Goal: Transaction & Acquisition: Purchase product/service

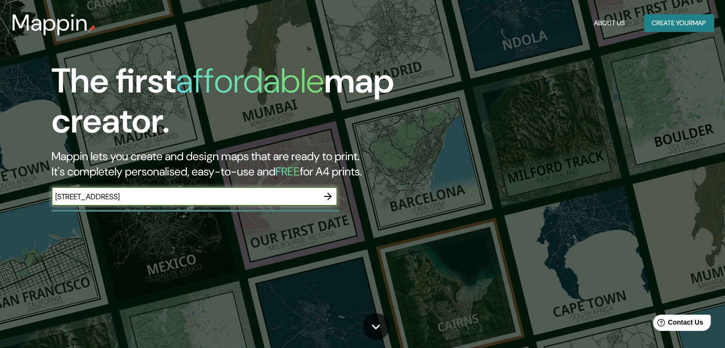
type input "[STREET_ADDRESS]"
click at [331, 200] on icon "button" at bounding box center [327, 196] width 11 height 11
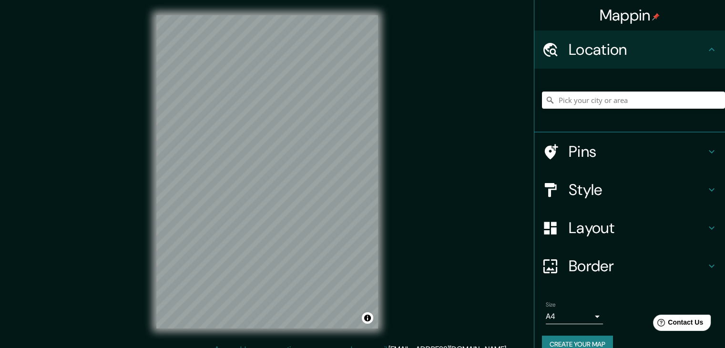
click at [571, 102] on input "Pick your city or area" at bounding box center [633, 100] width 183 height 17
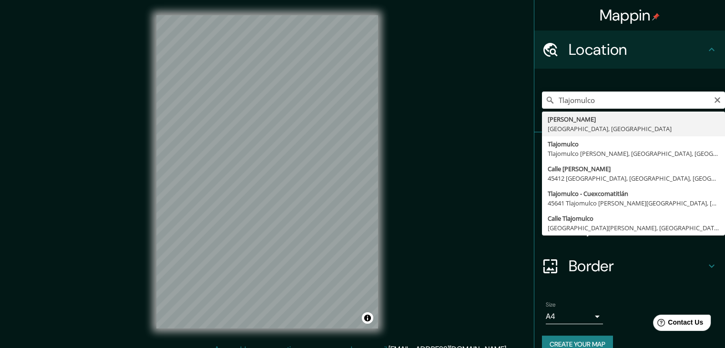
type input "Tlajomulco [PERSON_NAME], [GEOGRAPHIC_DATA], [GEOGRAPHIC_DATA]"
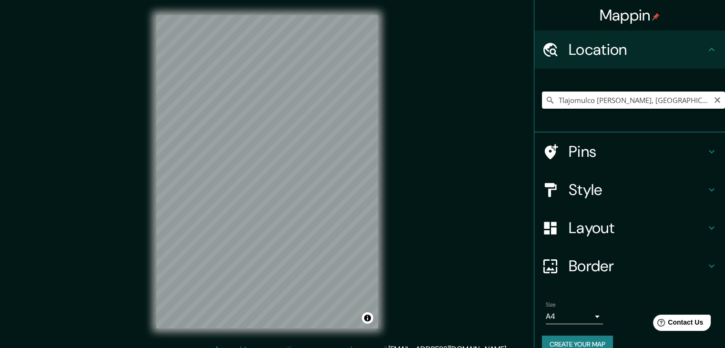
click at [691, 102] on input "Tlajomulco [PERSON_NAME], [GEOGRAPHIC_DATA], [GEOGRAPHIC_DATA]" at bounding box center [633, 100] width 183 height 17
click at [714, 98] on icon "Clear" at bounding box center [718, 100] width 8 height 8
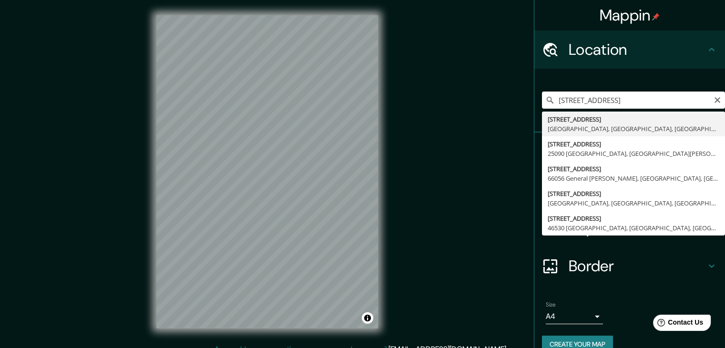
type input "[STREET_ADDRESS]"
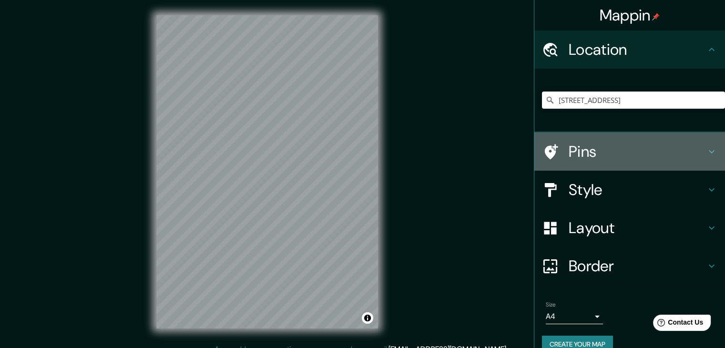
click at [610, 151] on h4 "Pins" at bounding box center [637, 151] width 137 height 19
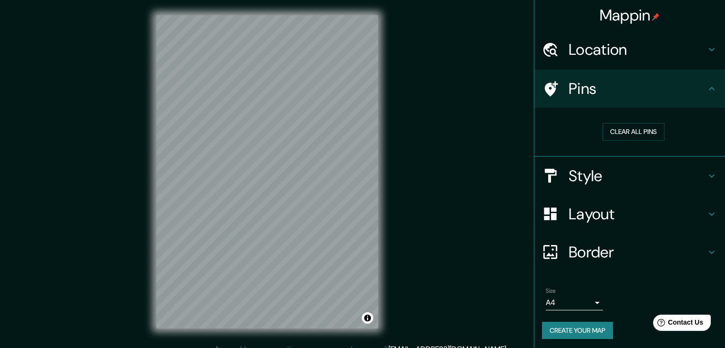
click at [598, 85] on h4 "Pins" at bounding box center [637, 88] width 137 height 19
click at [707, 88] on icon at bounding box center [711, 88] width 11 height 11
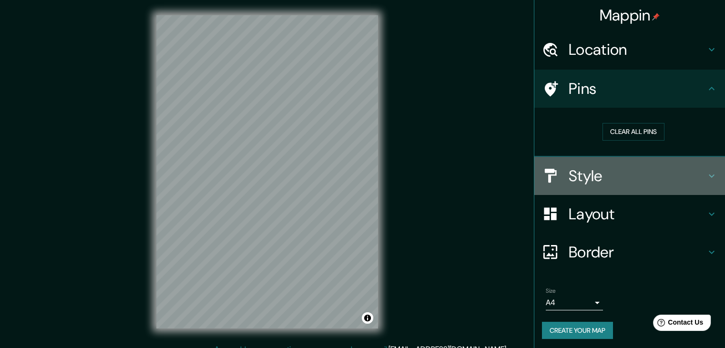
click at [657, 178] on h4 "Style" at bounding box center [637, 175] width 137 height 19
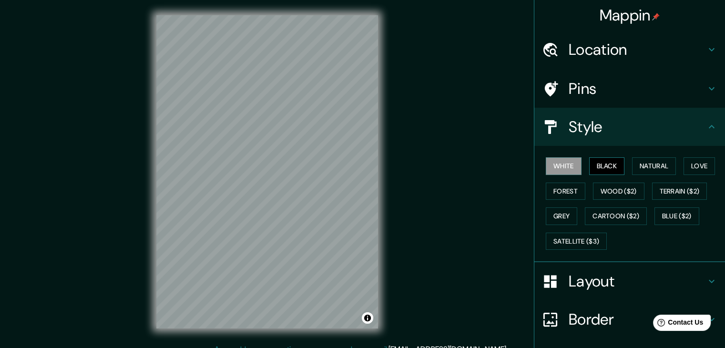
click at [604, 170] on button "Black" at bounding box center [607, 166] width 36 height 18
click at [566, 168] on button "White" at bounding box center [564, 166] width 36 height 18
click at [650, 164] on button "Natural" at bounding box center [654, 166] width 44 height 18
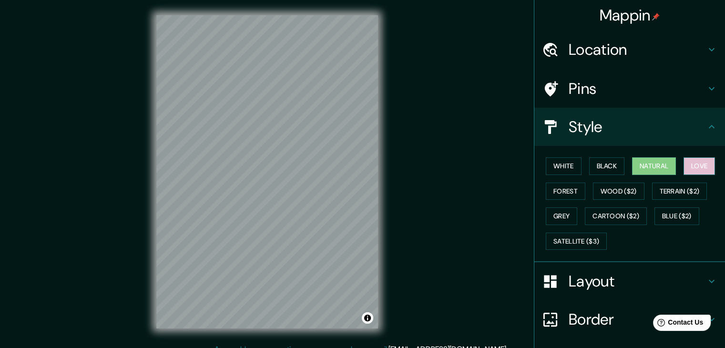
click at [692, 165] on button "Love" at bounding box center [699, 166] width 31 height 18
click at [555, 197] on button "Forest" at bounding box center [566, 192] width 40 height 18
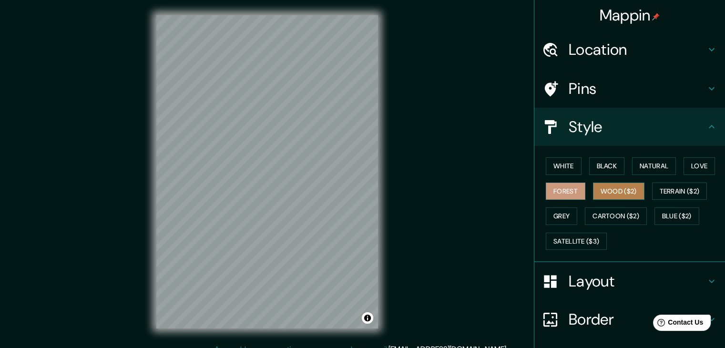
click at [609, 191] on button "Wood ($2)" at bounding box center [619, 192] width 52 height 18
click at [593, 161] on button "Black" at bounding box center [607, 166] width 36 height 18
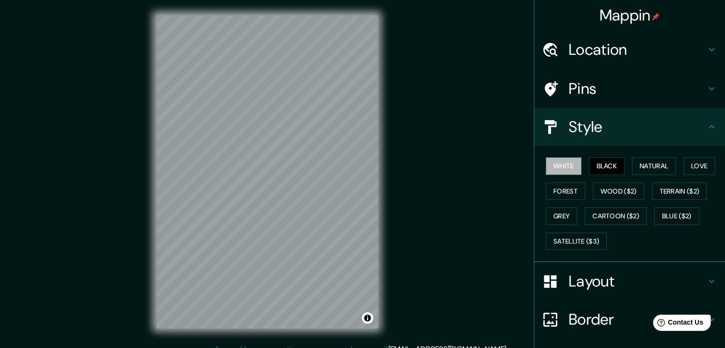
click at [558, 163] on button "White" at bounding box center [564, 166] width 36 height 18
click at [572, 192] on button "Forest" at bounding box center [566, 192] width 40 height 18
click at [553, 162] on button "White" at bounding box center [564, 166] width 36 height 18
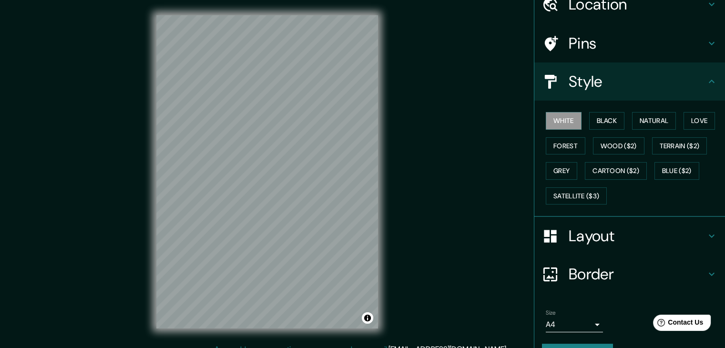
scroll to position [48, 0]
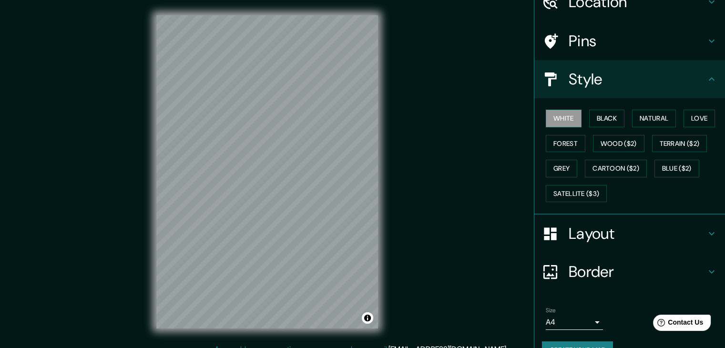
click at [697, 229] on h4 "Layout" at bounding box center [637, 233] width 137 height 19
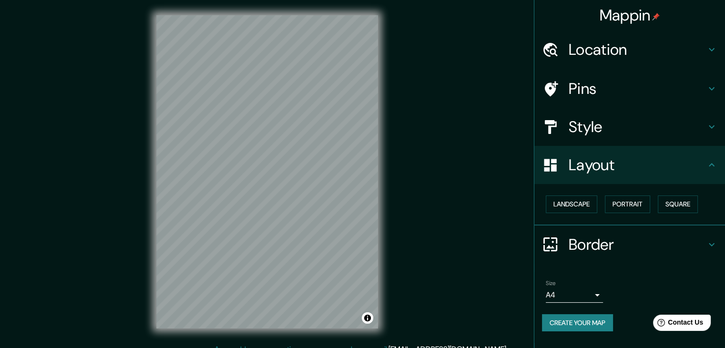
scroll to position [0, 0]
click at [578, 206] on button "Landscape" at bounding box center [572, 205] width 52 height 18
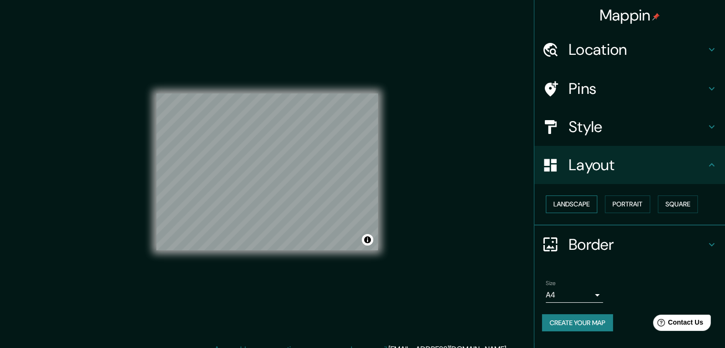
click at [572, 201] on button "Landscape" at bounding box center [572, 205] width 52 height 18
click at [612, 203] on button "Portrait" at bounding box center [627, 205] width 45 height 18
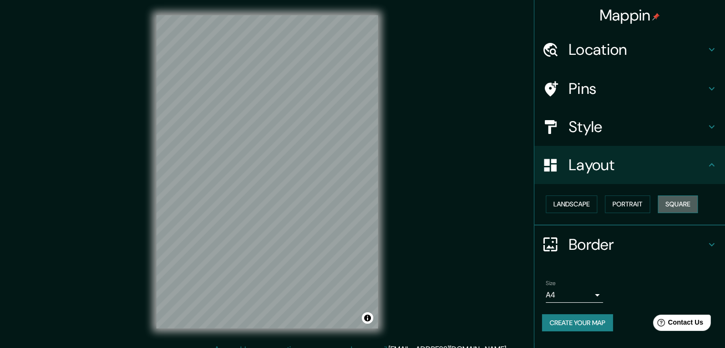
click at [673, 206] on button "Square" at bounding box center [678, 205] width 40 height 18
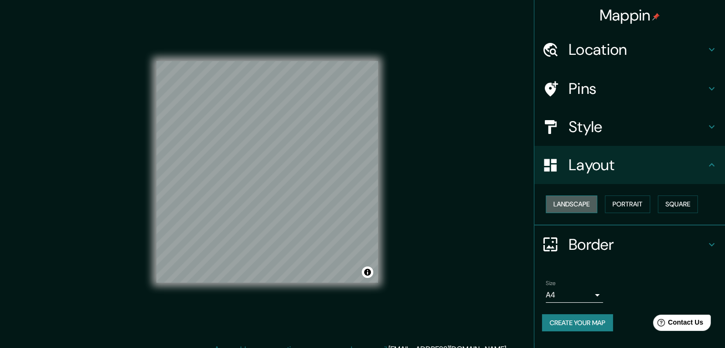
click at [566, 206] on button "Landscape" at bounding box center [572, 205] width 52 height 18
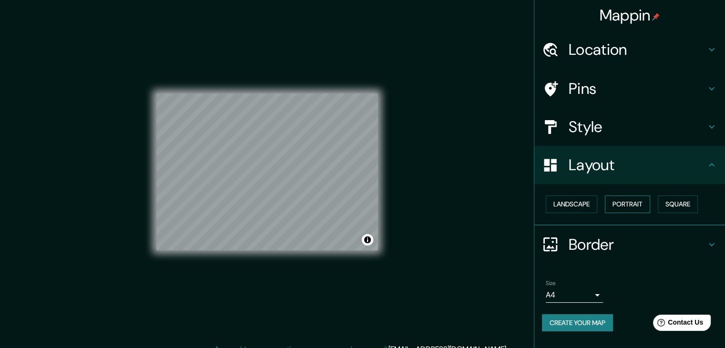
click at [612, 206] on button "Portrait" at bounding box center [627, 205] width 45 height 18
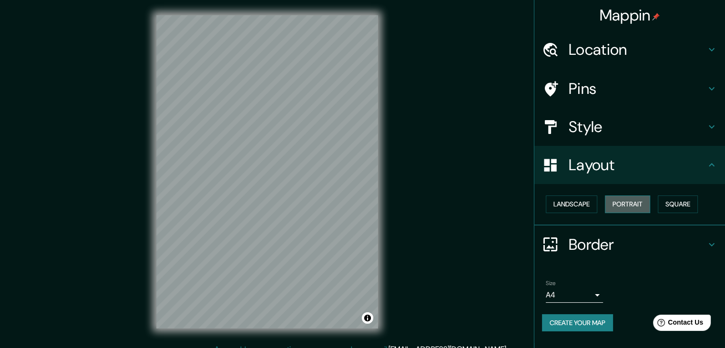
click at [645, 205] on button "Portrait" at bounding box center [627, 205] width 45 height 18
click at [591, 231] on div "Border" at bounding box center [630, 245] width 191 height 38
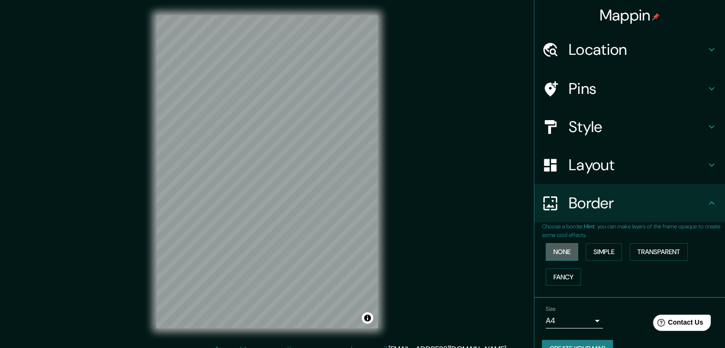
click at [565, 250] on button "None" at bounding box center [562, 252] width 32 height 18
click at [605, 252] on button "Simple" at bounding box center [604, 252] width 36 height 18
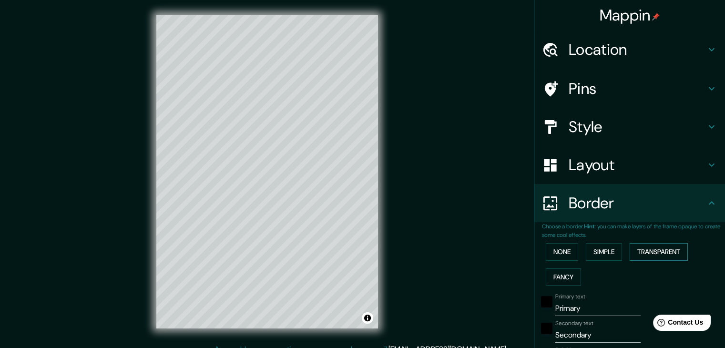
click at [649, 254] on button "Transparent" at bounding box center [659, 252] width 58 height 18
click at [555, 280] on button "Fancy" at bounding box center [563, 277] width 35 height 18
click at [547, 243] on button "None" at bounding box center [562, 252] width 32 height 18
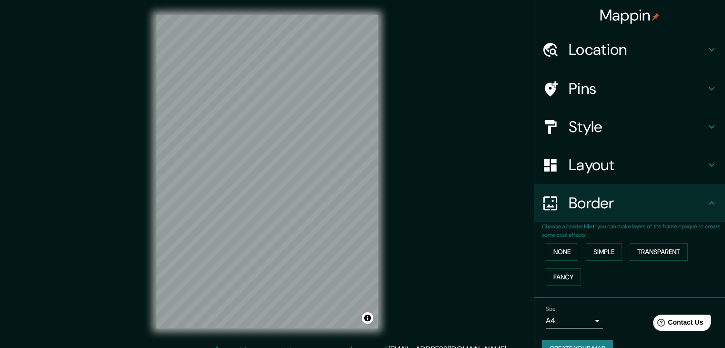
click at [463, 225] on div "Mappin Location [STREET_ADDRESS] Pins Style Layout Border Choose a border. Hint…" at bounding box center [362, 179] width 725 height 359
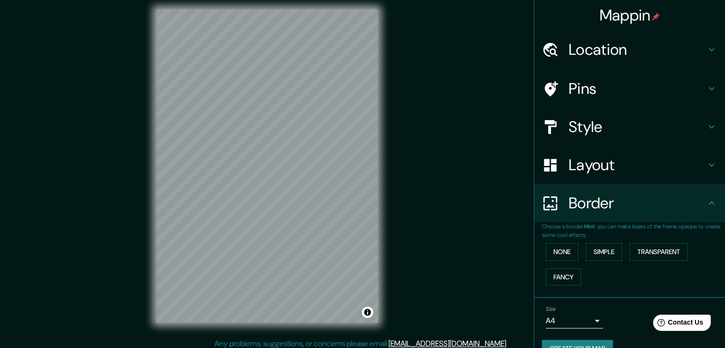
scroll to position [11, 0]
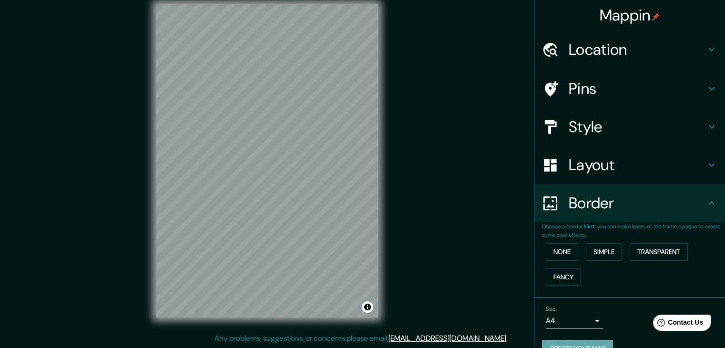
click at [561, 344] on button "Create your map" at bounding box center [577, 349] width 71 height 18
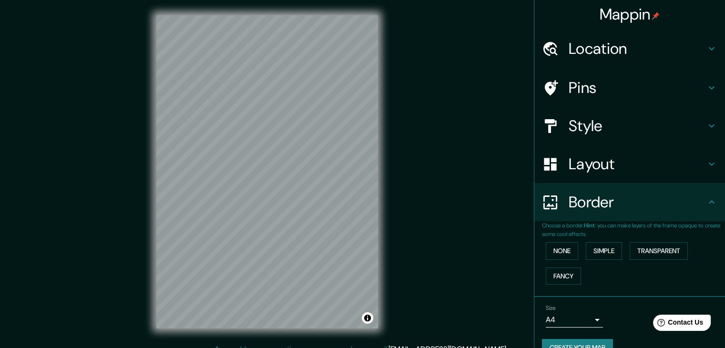
scroll to position [0, 0]
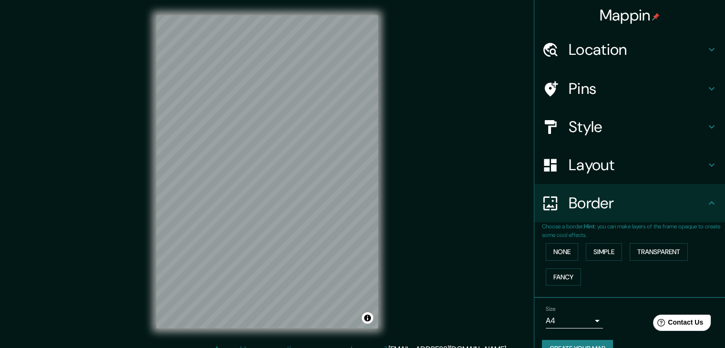
click at [572, 346] on button "Create your map" at bounding box center [577, 349] width 71 height 18
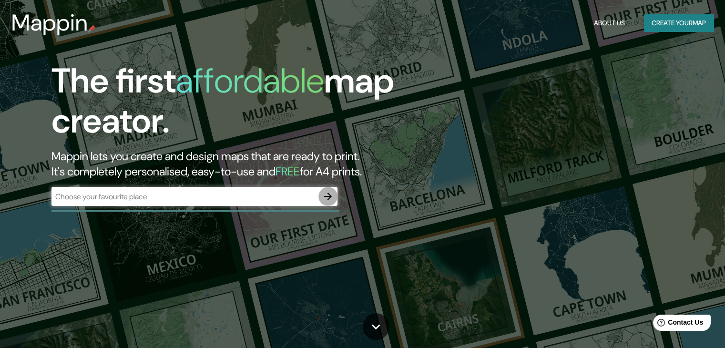
click at [326, 193] on icon "button" at bounding box center [327, 196] width 11 height 11
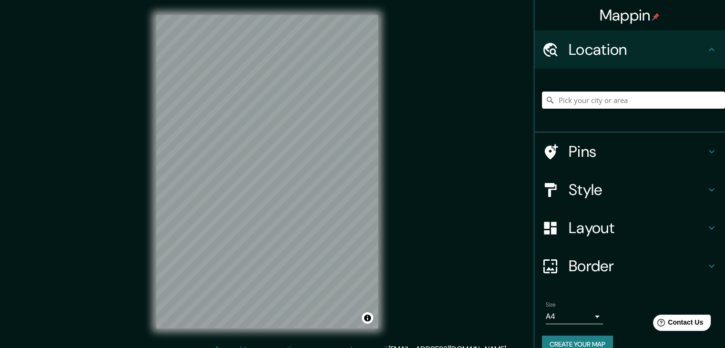
click at [602, 98] on input "Pick your city or area" at bounding box center [633, 100] width 183 height 17
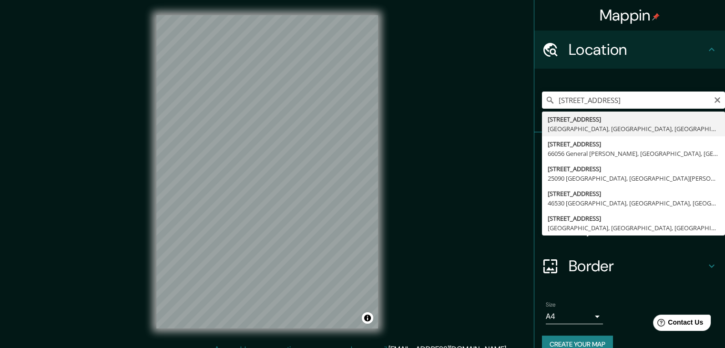
type input "[STREET_ADDRESS]"
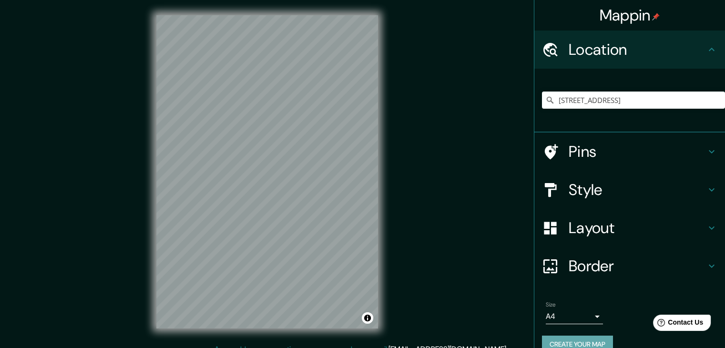
click at [590, 338] on button "Create your map" at bounding box center [577, 345] width 71 height 18
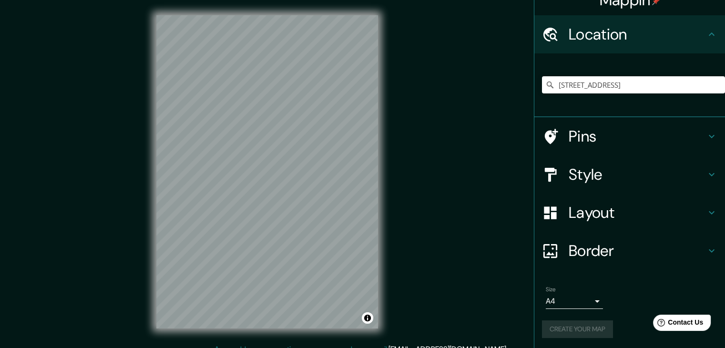
scroll to position [16, 0]
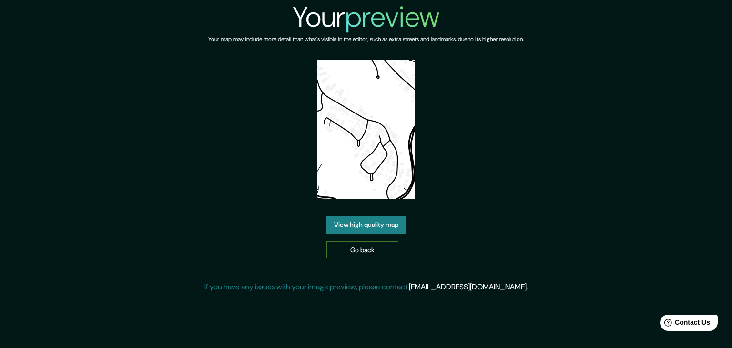
click at [367, 245] on link "Go back" at bounding box center [363, 250] width 72 height 18
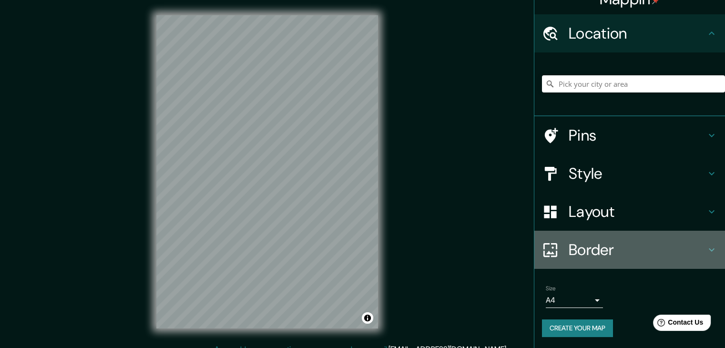
click at [608, 250] on h4 "Border" at bounding box center [637, 249] width 137 height 19
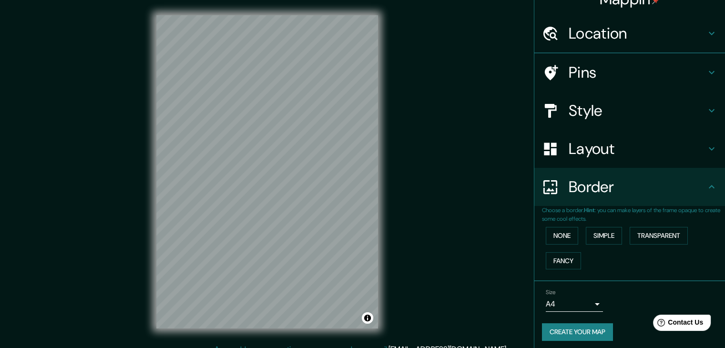
scroll to position [16, 0]
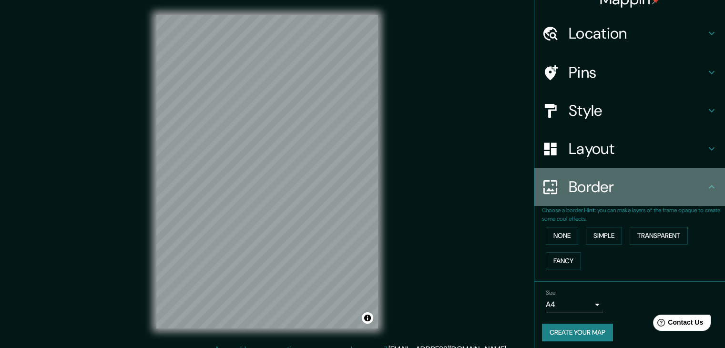
click at [575, 177] on h4 "Border" at bounding box center [637, 186] width 137 height 19
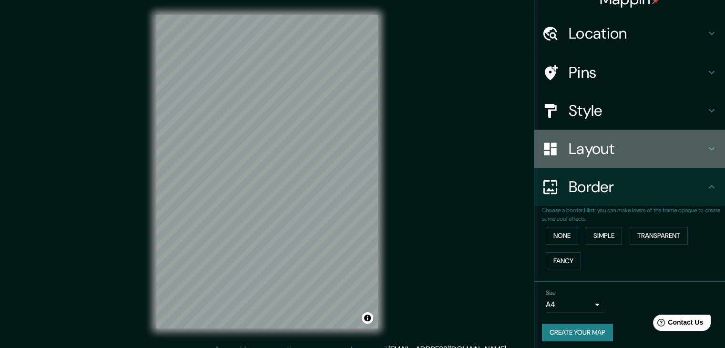
click at [610, 141] on h4 "Layout" at bounding box center [637, 148] width 137 height 19
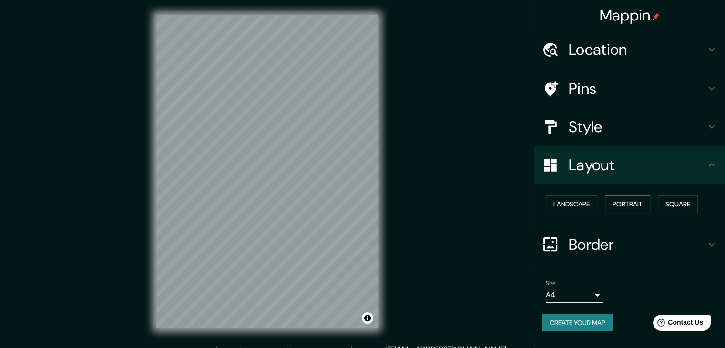
click at [622, 210] on button "Portrait" at bounding box center [627, 205] width 45 height 18
click at [639, 38] on div "Location" at bounding box center [630, 50] width 191 height 38
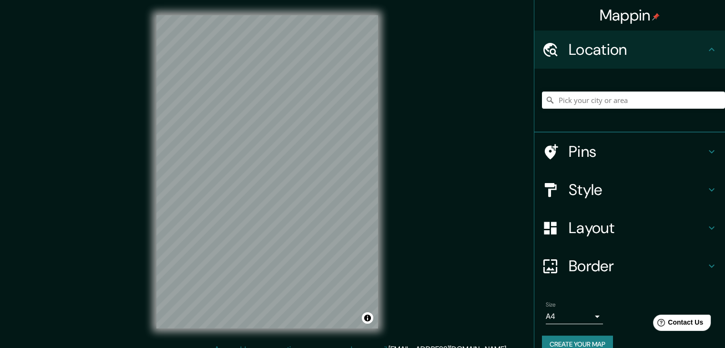
click at [604, 109] on div at bounding box center [633, 100] width 183 height 48
click at [604, 102] on input "Pick your city or area" at bounding box center [633, 100] width 183 height 17
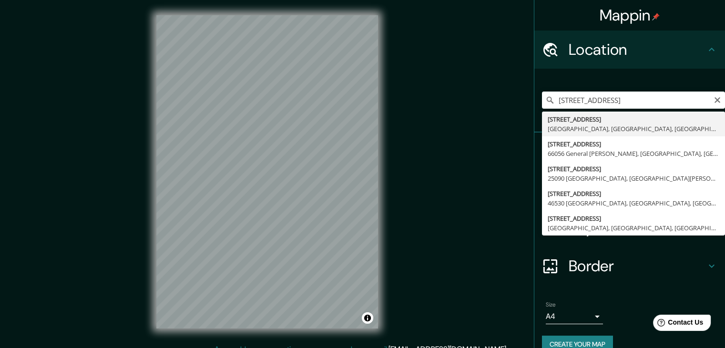
type input "[STREET_ADDRESS]"
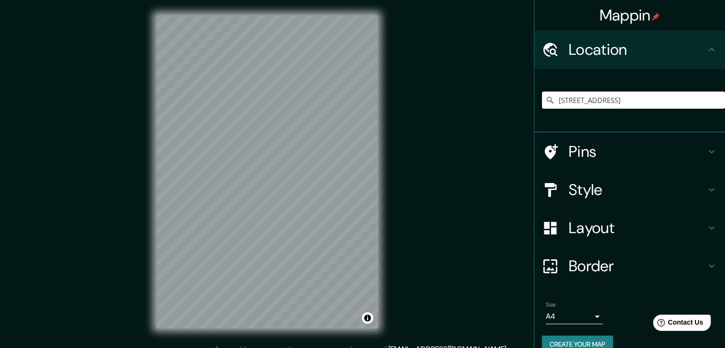
click at [586, 223] on h4 "Layout" at bounding box center [637, 227] width 137 height 19
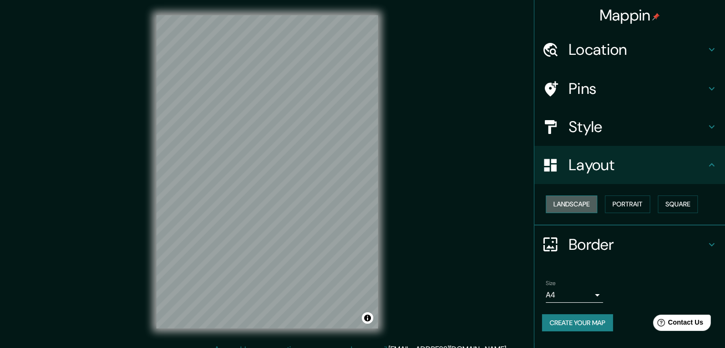
click at [591, 205] on button "Landscape" at bounding box center [572, 205] width 52 height 18
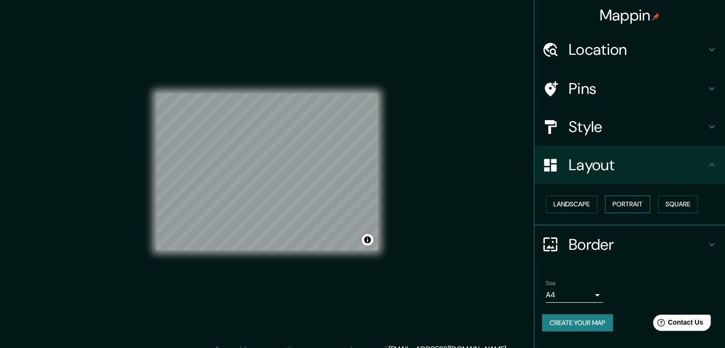
click at [617, 205] on button "Portrait" at bounding box center [627, 205] width 45 height 18
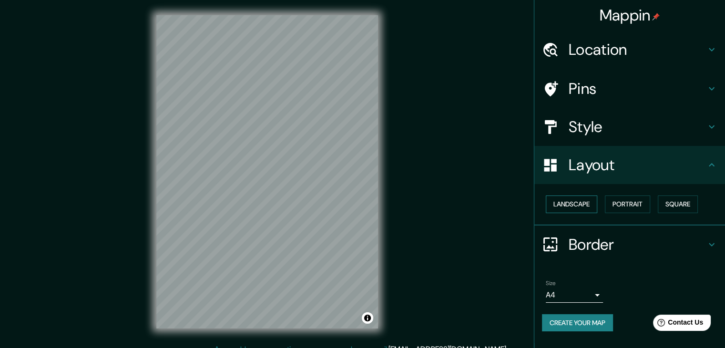
click at [578, 204] on button "Landscape" at bounding box center [572, 205] width 52 height 18
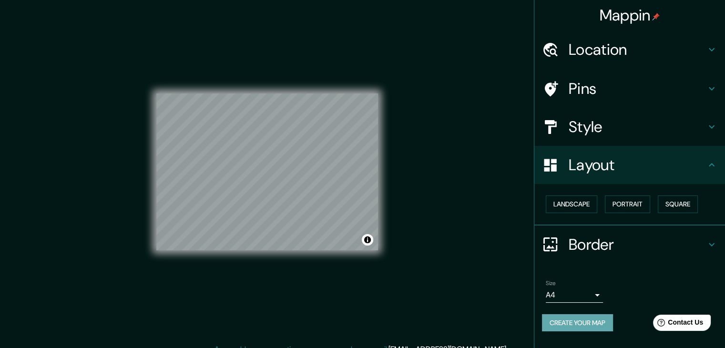
click at [568, 320] on button "Create your map" at bounding box center [577, 323] width 71 height 18
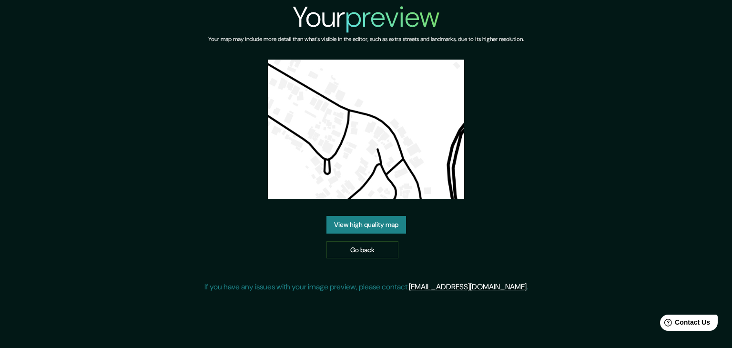
click at [339, 110] on img at bounding box center [366, 129] width 196 height 139
click at [359, 114] on img at bounding box center [366, 129] width 196 height 139
click at [373, 228] on link "View high quality map" at bounding box center [367, 225] width 80 height 18
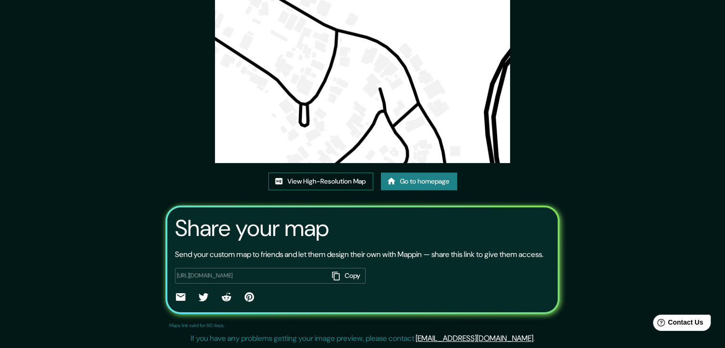
scroll to position [99, 0]
drag, startPoint x: 303, startPoint y: 123, endPoint x: 165, endPoint y: 126, distance: 137.8
click at [165, 126] on div "This map was created with Mappin View High-Resolution Map Go to homepage Share …" at bounding box center [362, 130] width 417 height 436
click at [319, 173] on link "View High-Resolution Map" at bounding box center [320, 182] width 105 height 18
